Goal: Task Accomplishment & Management: Use online tool/utility

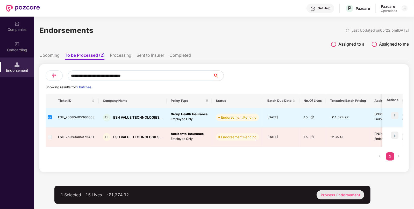
click at [330, 192] on div "Process Endorsement" at bounding box center [340, 194] width 48 height 9
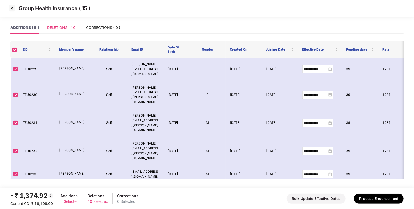
click at [67, 23] on div "DELETIONS ( 10 )" at bounding box center [62, 28] width 31 height 12
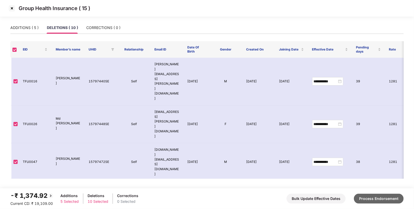
click at [363, 196] on button "Process Endorsement" at bounding box center [379, 199] width 50 height 10
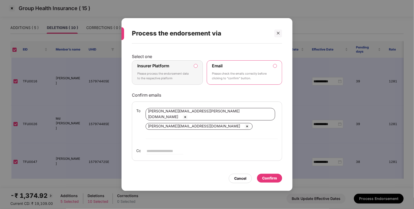
click at [198, 72] on label "Insurer Platform Please process the endorsement data to the respective platform" at bounding box center [167, 72] width 71 height 24
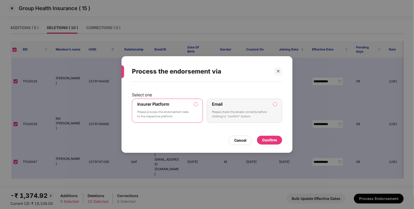
click at [271, 136] on div "Confirm" at bounding box center [269, 140] width 25 height 9
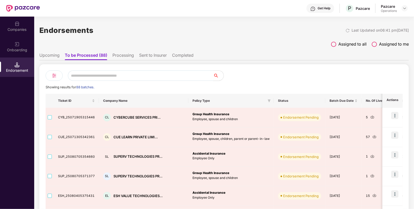
click at [136, 75] on input "text" at bounding box center [140, 75] width 145 height 10
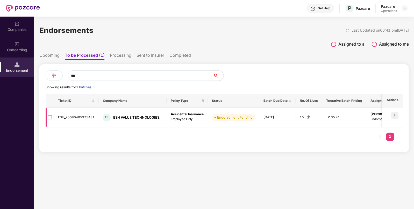
type input "***"
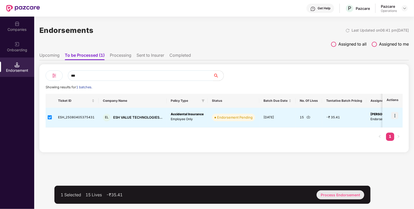
click at [335, 194] on div "Process Endorsement" at bounding box center [340, 194] width 48 height 9
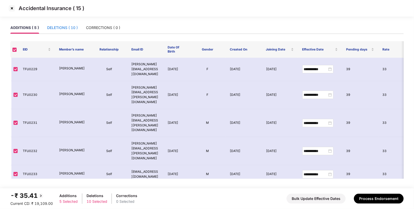
click at [73, 29] on div "DELETIONS ( 10 )" at bounding box center [62, 28] width 31 height 6
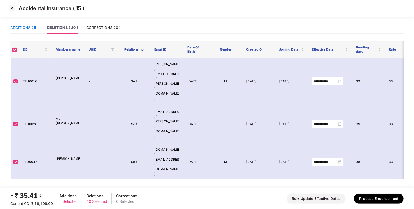
click at [25, 26] on div "ADDITIONS ( 5 )" at bounding box center [24, 28] width 28 height 6
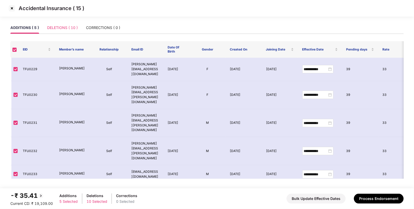
click at [62, 23] on div "DELETIONS ( 10 )" at bounding box center [62, 28] width 31 height 12
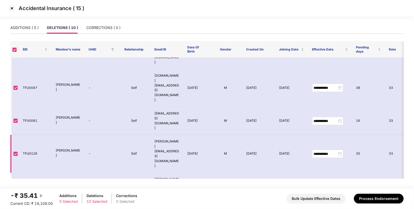
scroll to position [91, 0]
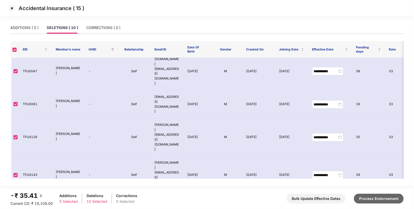
click at [379, 195] on button "Process Endorsement" at bounding box center [379, 199] width 50 height 10
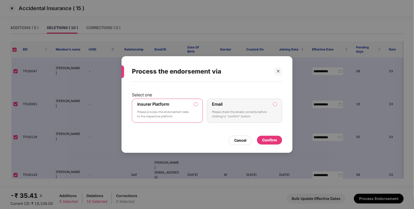
click at [272, 139] on div "Confirm" at bounding box center [269, 140] width 15 height 6
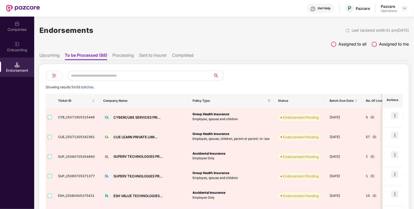
click at [145, 76] on input "text" at bounding box center [140, 75] width 145 height 10
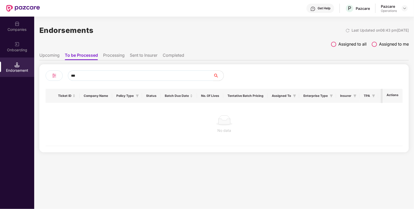
type input "***"
click at [11, 24] on div "Companies" at bounding box center [17, 26] width 34 height 19
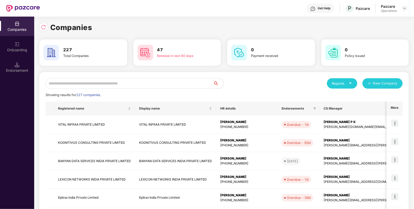
paste input "**********"
click at [95, 85] on input "text" at bounding box center [130, 83] width 168 height 10
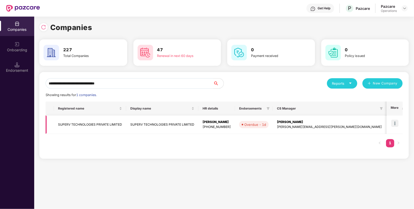
type input "**********"
click at [395, 122] on img at bounding box center [394, 123] width 7 height 7
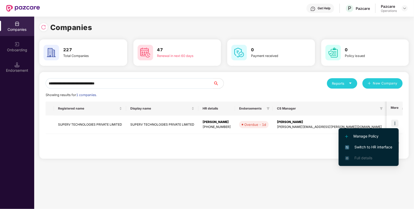
click at [377, 147] on span "Switch to HR interface" at bounding box center [368, 147] width 47 height 6
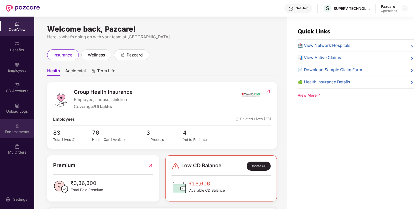
click at [19, 129] on div "Endorsements" at bounding box center [17, 131] width 34 height 5
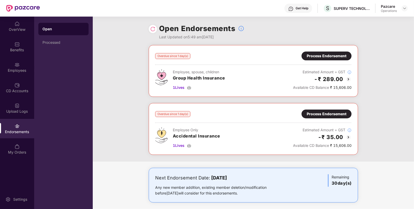
click at [348, 79] on img at bounding box center [348, 79] width 6 height 6
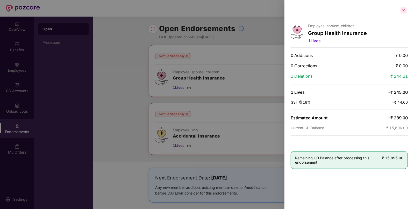
click at [401, 12] on div at bounding box center [403, 10] width 8 height 8
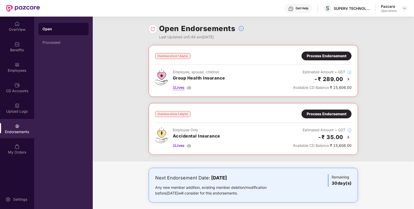
click at [190, 87] on img at bounding box center [189, 87] width 4 height 4
click at [190, 144] on img at bounding box center [189, 145] width 4 height 4
click at [337, 57] on div "Process Endorsement" at bounding box center [327, 56] width 40 height 6
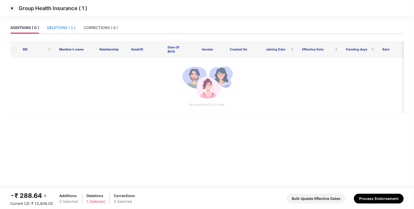
click at [57, 28] on div "DELETIONS ( 1 )" at bounding box center [61, 28] width 28 height 6
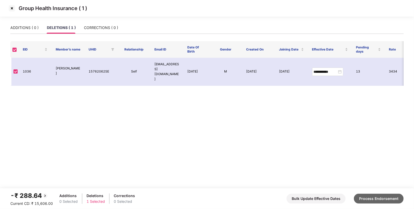
click at [365, 195] on button "Process Endorsement" at bounding box center [379, 199] width 50 height 10
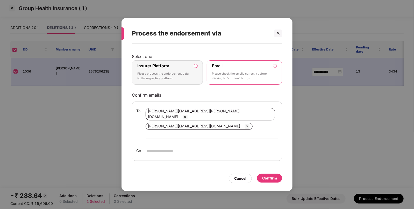
click at [196, 74] on label "Insurer Platform Please process the endorsement data to the respective platform" at bounding box center [167, 72] width 71 height 24
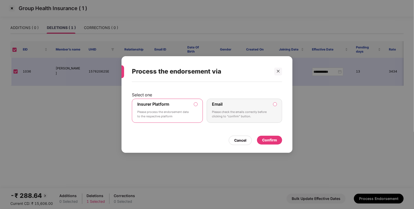
click at [271, 140] on div "Confirm" at bounding box center [269, 140] width 15 height 6
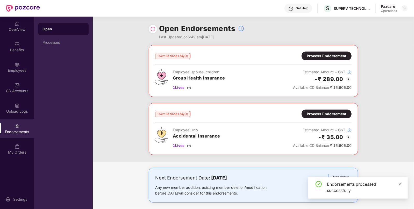
click at [307, 113] on div "Process Endorsement" at bounding box center [327, 114] width 40 height 6
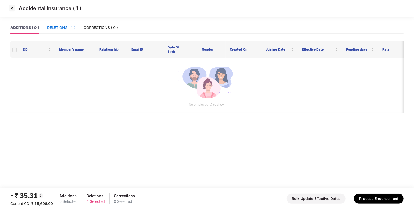
click at [65, 27] on div "DELETIONS ( 1 )" at bounding box center [61, 28] width 28 height 6
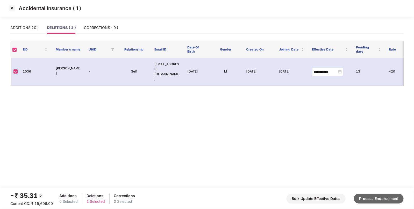
click at [382, 196] on button "Process Endorsement" at bounding box center [379, 199] width 50 height 10
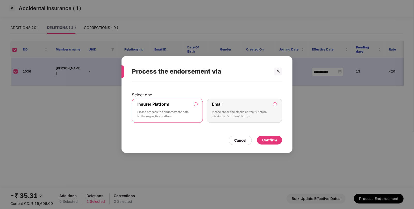
click at [268, 136] on div "Confirm" at bounding box center [269, 140] width 25 height 9
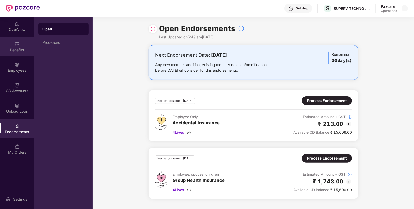
click at [17, 50] on div "Benefits" at bounding box center [17, 49] width 34 height 5
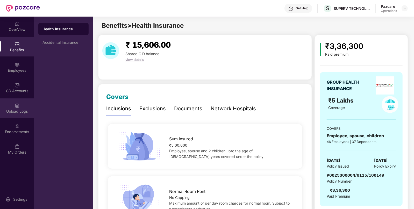
click at [16, 104] on img at bounding box center [17, 105] width 5 height 5
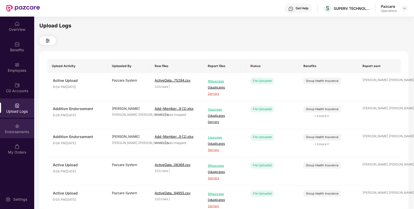
click at [12, 125] on div "Endorsements" at bounding box center [17, 128] width 34 height 19
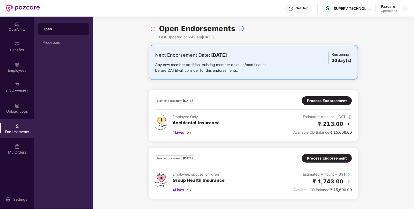
click at [308, 161] on div "Process Endorsement" at bounding box center [327, 158] width 40 height 6
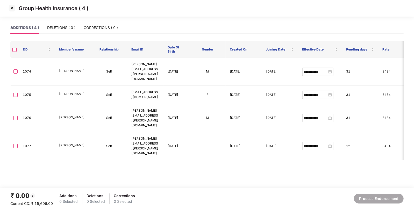
click at [13, 9] on img at bounding box center [12, 8] width 8 height 8
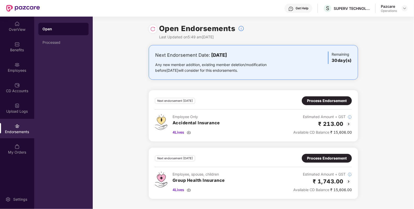
click at [152, 30] on img at bounding box center [152, 28] width 5 height 5
